Goal: Information Seeking & Learning: Find contact information

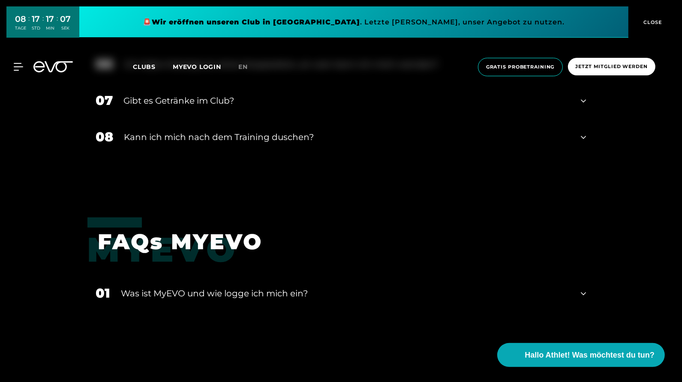
scroll to position [1353, 0]
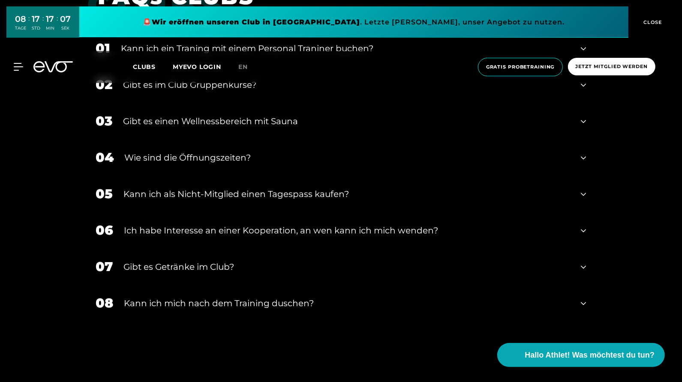
click at [275, 206] on div "05 Kann ich als Nicht-Mitglied einen Tagespass kaufen?" at bounding box center [340, 194] width 507 height 36
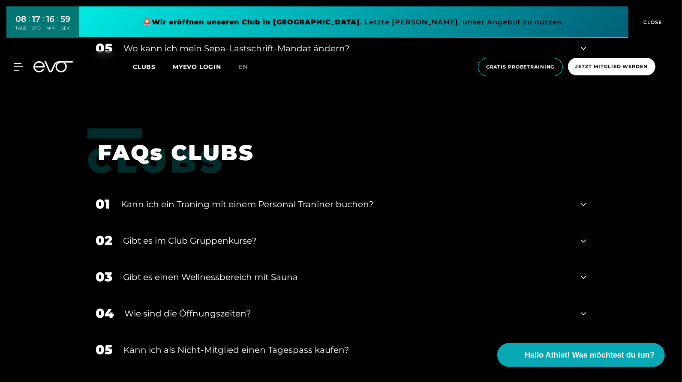
scroll to position [1198, 0]
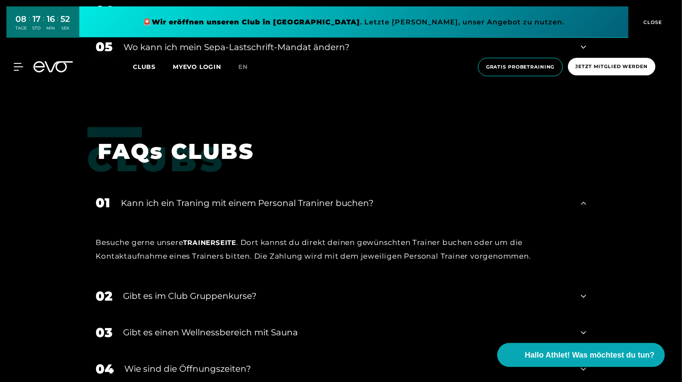
click at [217, 238] on div "Besuche gerne unsere Trainerseite . Dort kannst du direkt deinen gewünschten Tr…" at bounding box center [341, 250] width 490 height 28
click at [212, 240] on span "Trainerseite" at bounding box center [209, 243] width 53 height 8
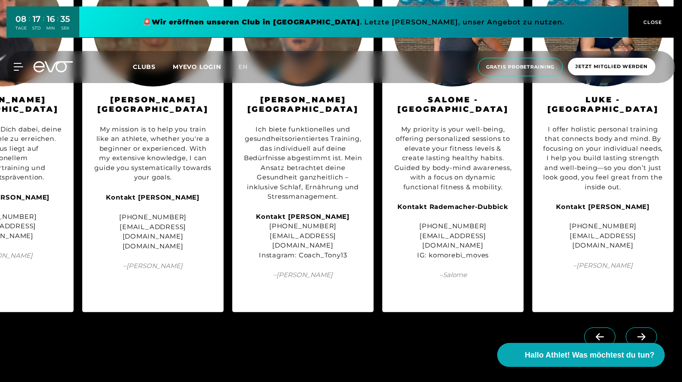
scroll to position [1042, 0]
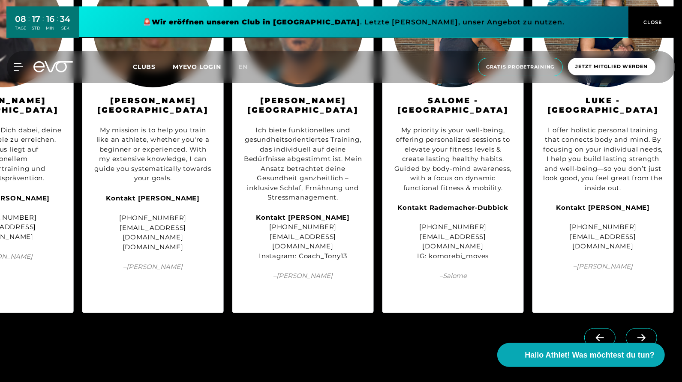
click at [634, 329] on span at bounding box center [641, 338] width 31 height 19
click at [599, 334] on icon at bounding box center [600, 337] width 8 height 7
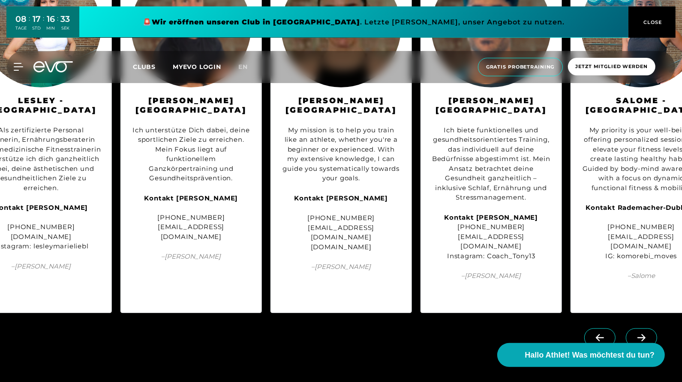
click at [599, 334] on icon at bounding box center [600, 337] width 8 height 7
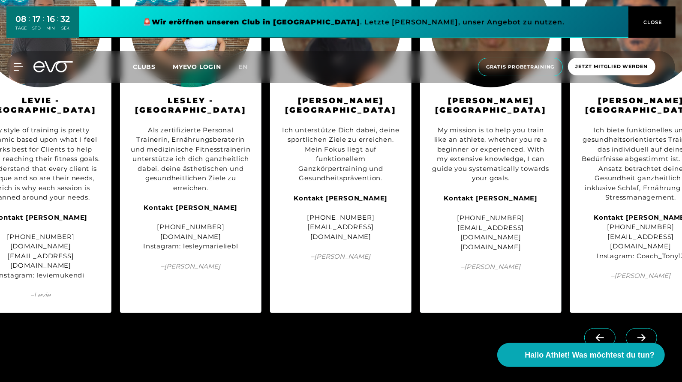
click at [599, 334] on icon at bounding box center [600, 337] width 8 height 7
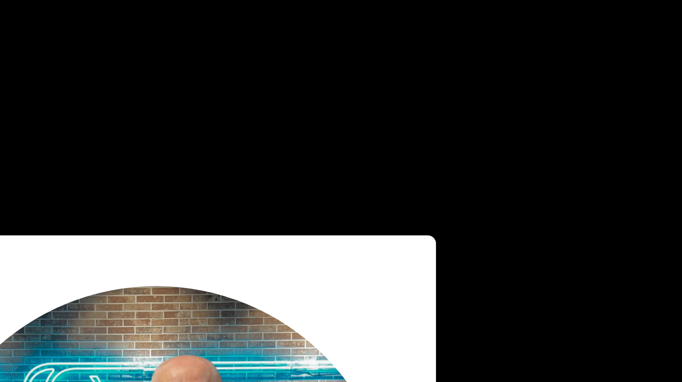
scroll to position [4026, 0]
